Goal: Find specific page/section: Find specific page/section

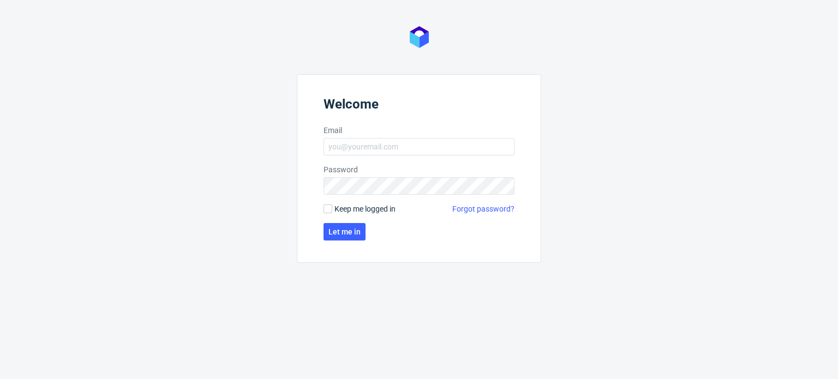
click at [396, 137] on form "Welcome Email Password Keep me logged in Forgot password? Let me in" at bounding box center [419, 168] width 244 height 189
click at [397, 147] on input "Email" at bounding box center [419, 146] width 191 height 17
type input "[PERSON_NAME][EMAIL_ADDRESS][PERSON_NAME][DOMAIN_NAME]"
click at [353, 232] on span "Let me in" at bounding box center [345, 232] width 32 height 8
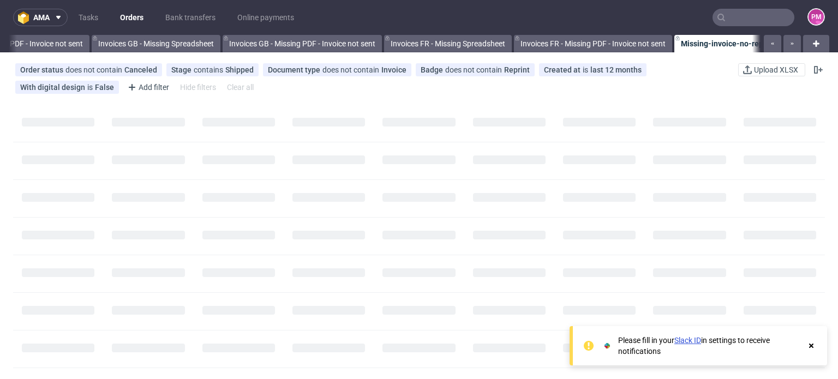
click at [735, 15] on input "text" at bounding box center [754, 17] width 82 height 17
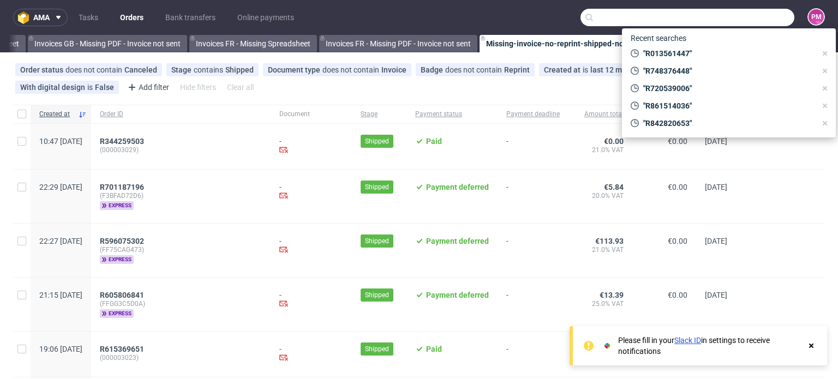
scroll to position [0, 1553]
paste input "R212406655 (DEL2323IT)"
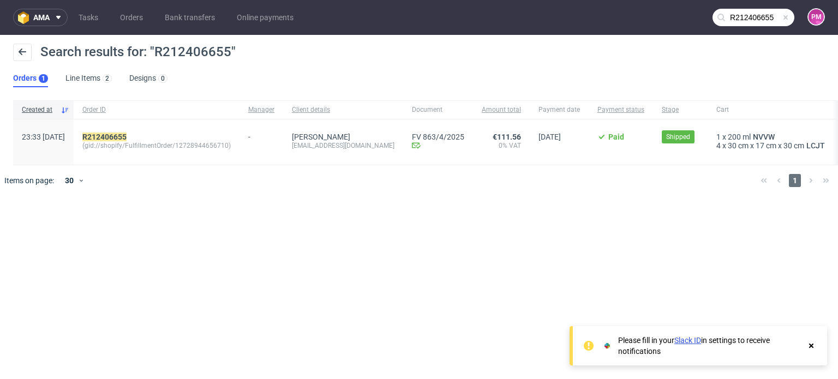
click at [754, 17] on input "R212406655" at bounding box center [754, 17] width 82 height 17
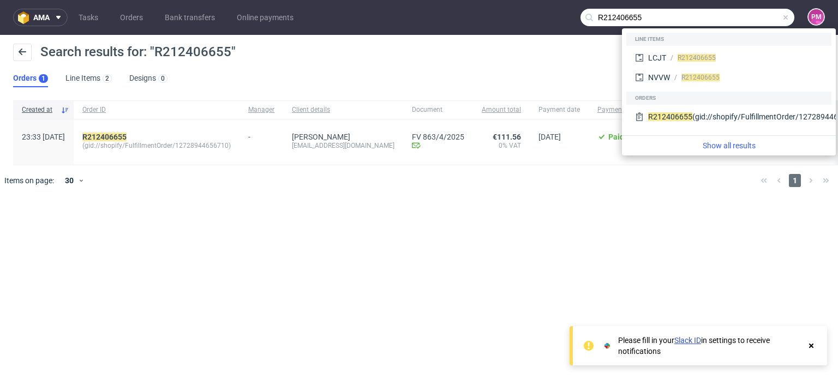
drag, startPoint x: 590, startPoint y: 15, endPoint x: 423, endPoint y: 16, distance: 167.0
click at [423, 16] on nav "ama Tasks Orders Bank transfers Online payments R212406655 PM" at bounding box center [419, 17] width 838 height 35
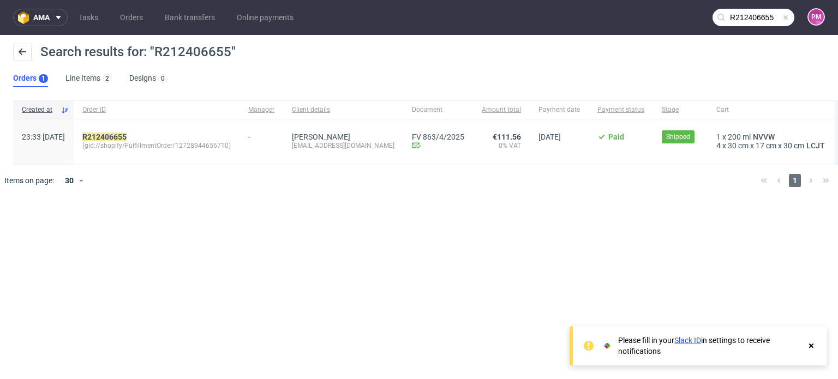
paste input "Order R989522800"
type input "R989522800"
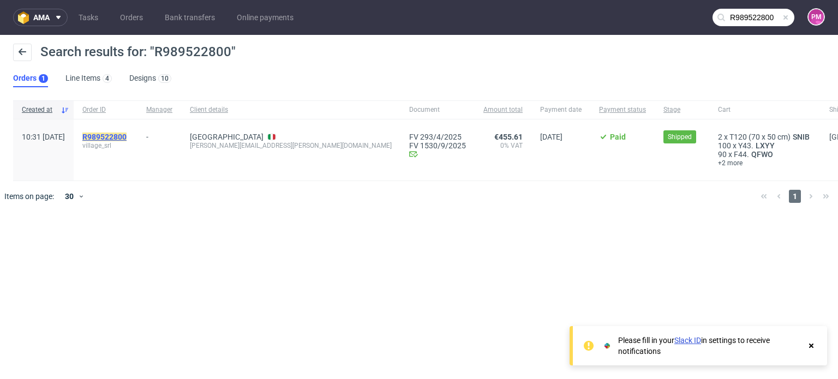
click at [127, 134] on mark "R989522800" at bounding box center [104, 137] width 44 height 9
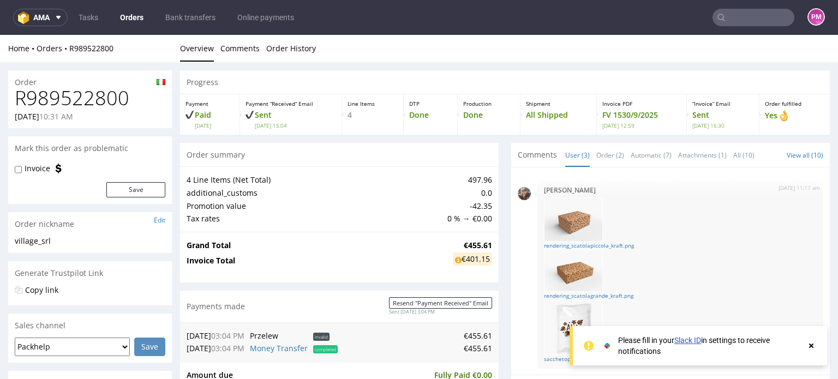
click at [810, 350] on div at bounding box center [812, 346] width 10 height 22
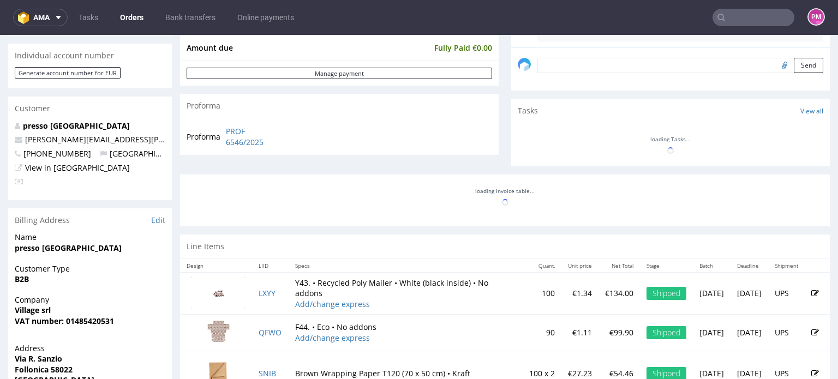
scroll to position [71, 0]
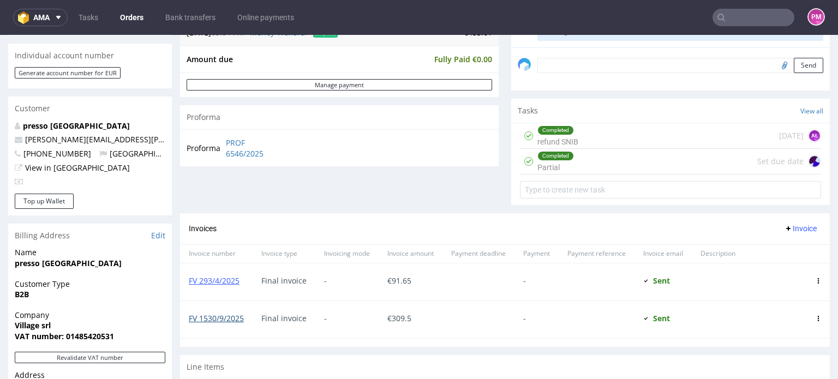
click at [225, 318] on link "FV 1530/9/2025" at bounding box center [216, 318] width 55 height 10
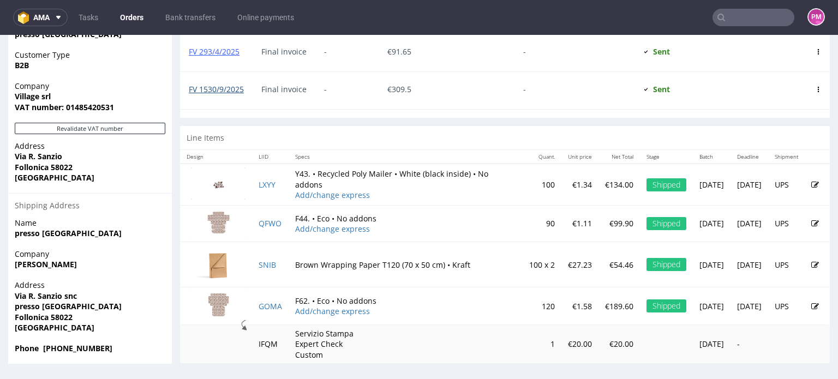
scroll to position [560, 0]
